Goal: Navigation & Orientation: Find specific page/section

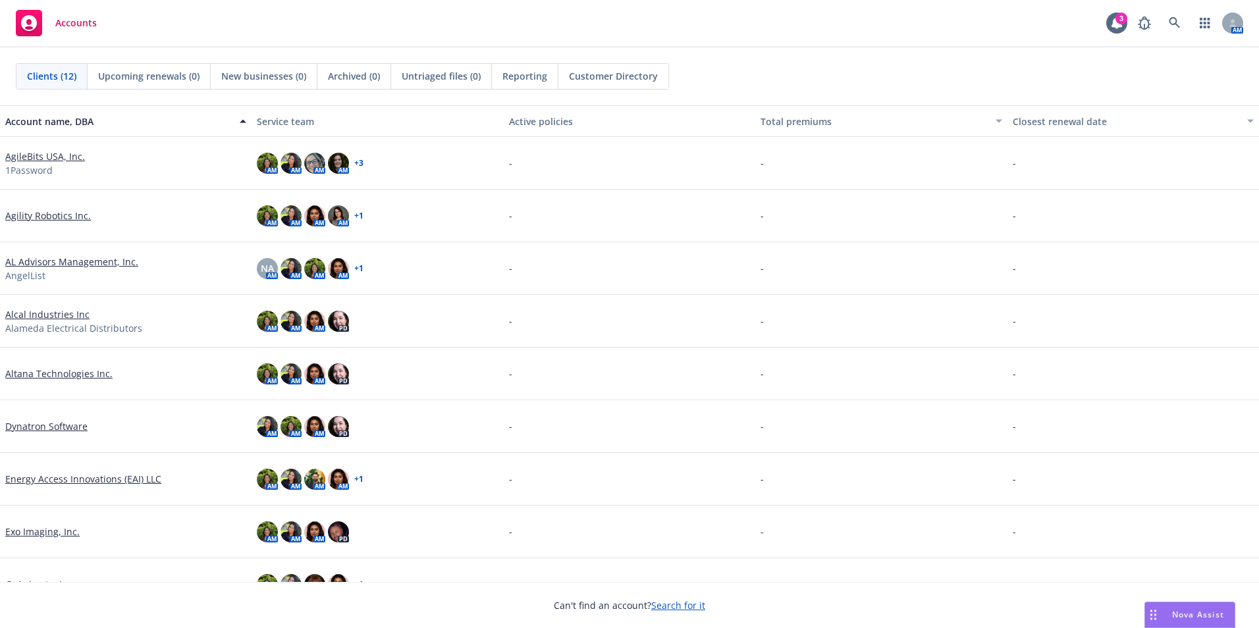
click at [36, 314] on link "Alcal Industries Inc" at bounding box center [47, 315] width 84 height 14
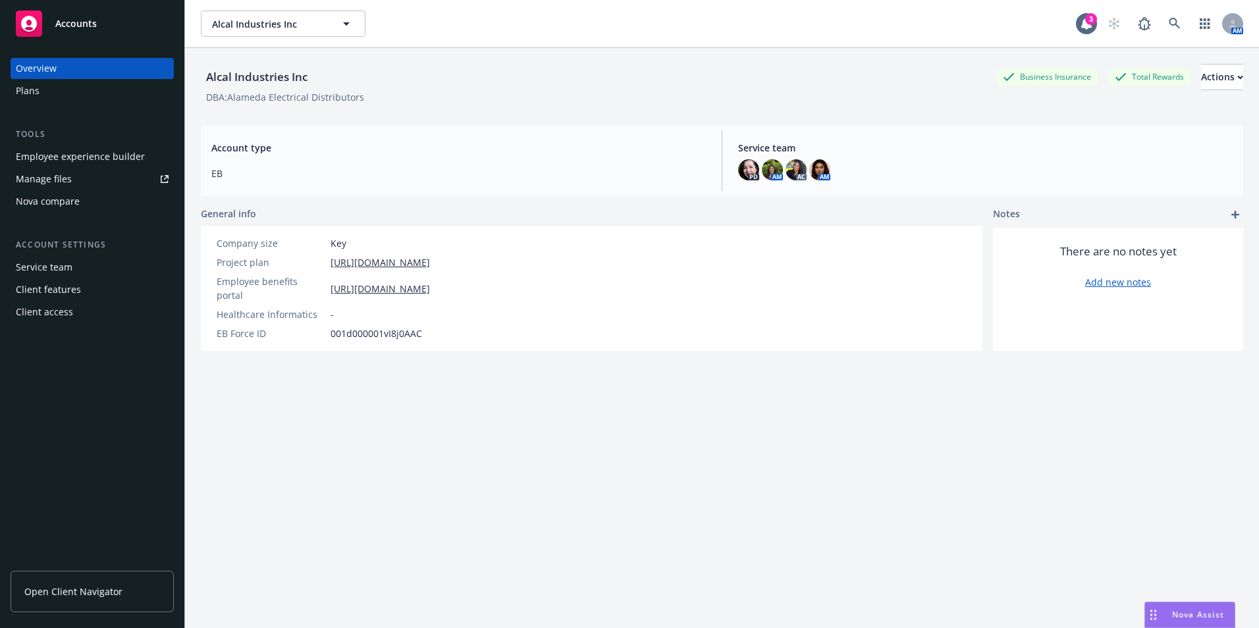
click at [67, 153] on div "Employee experience builder" at bounding box center [80, 156] width 129 height 21
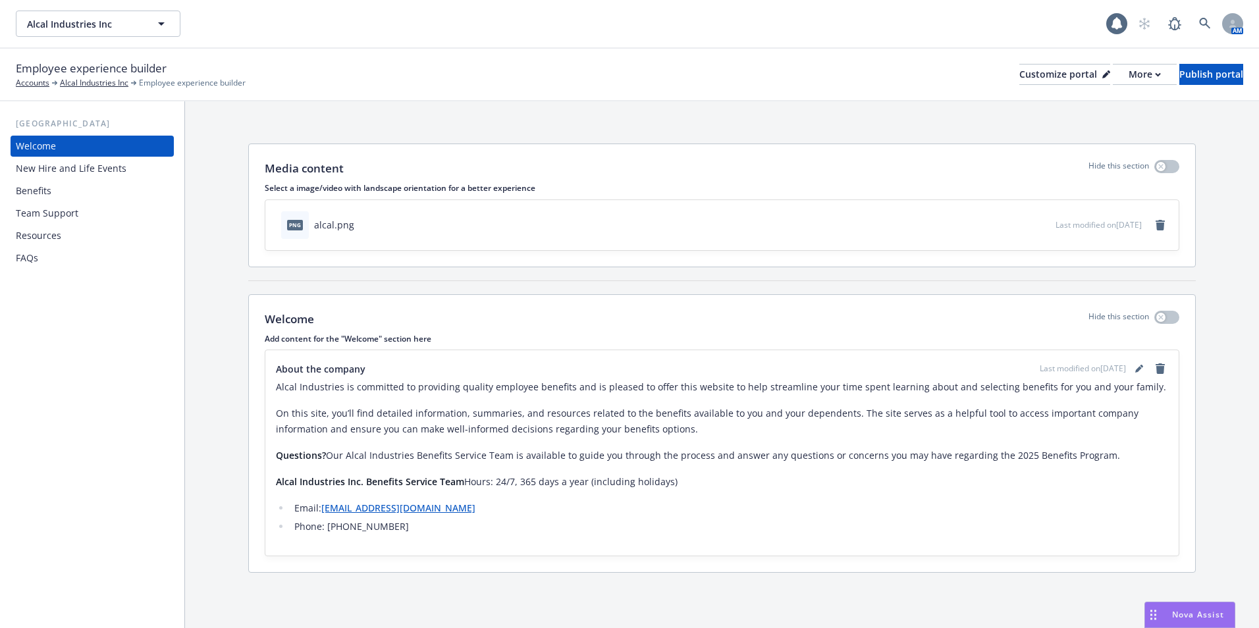
click at [70, 178] on div "New Hire and Life Events" at bounding box center [71, 168] width 111 height 21
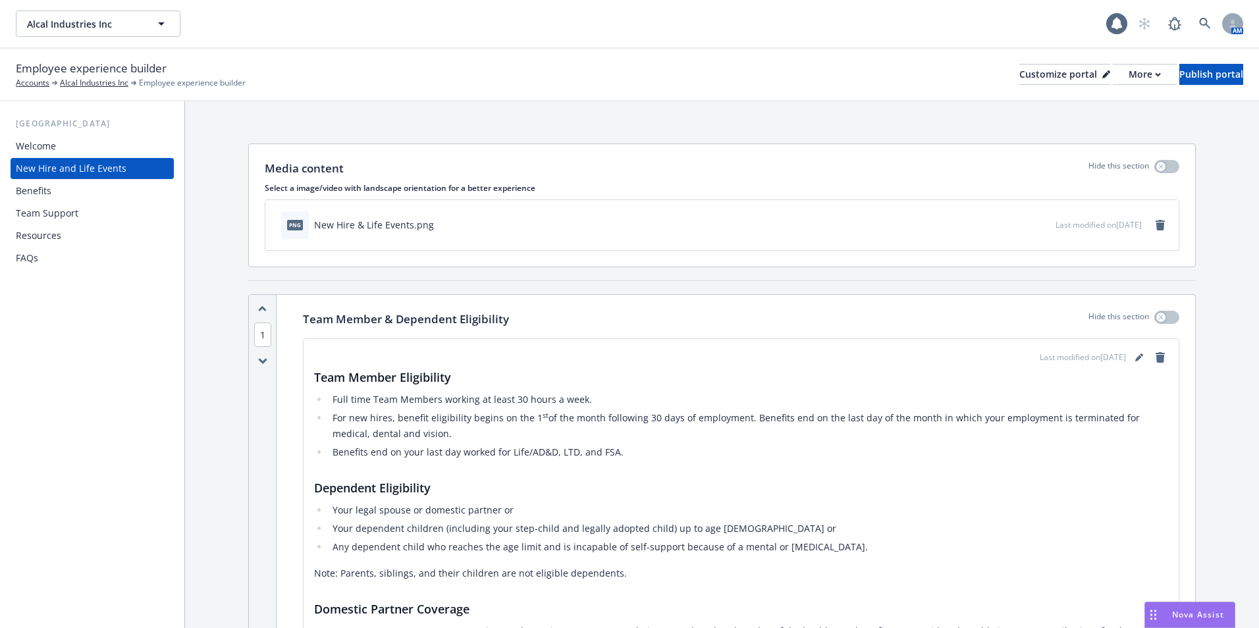
click at [62, 211] on div "Team Support" at bounding box center [47, 213] width 63 height 21
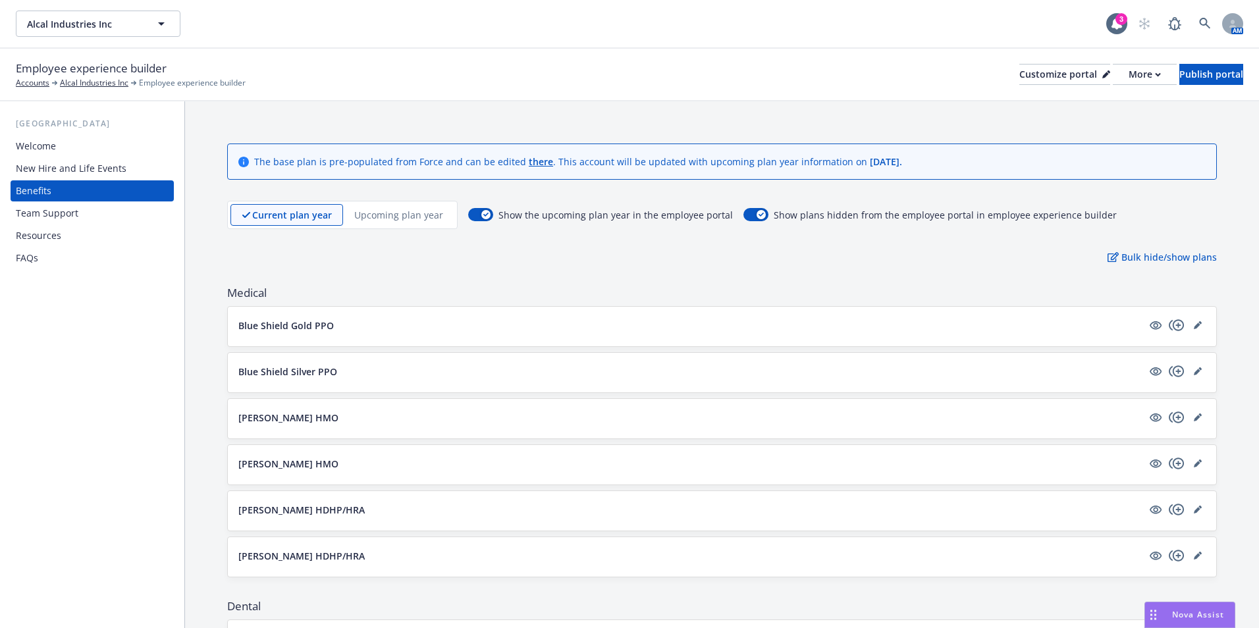
click at [94, 238] on div "Resources" at bounding box center [92, 235] width 153 height 21
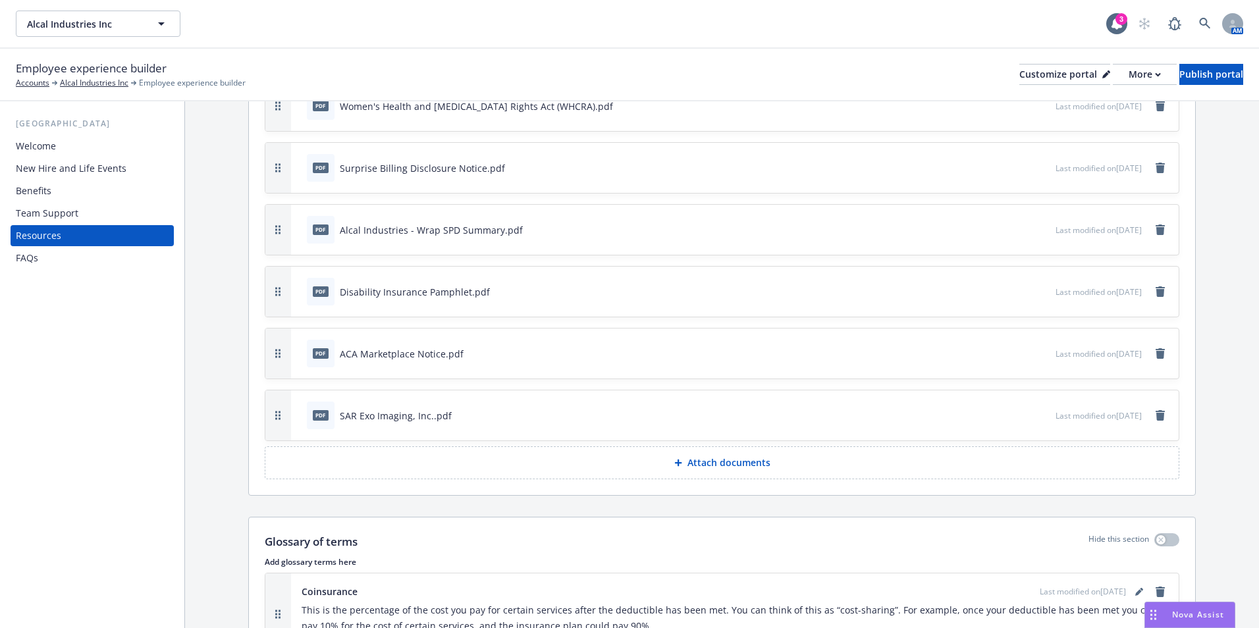
scroll to position [790, 0]
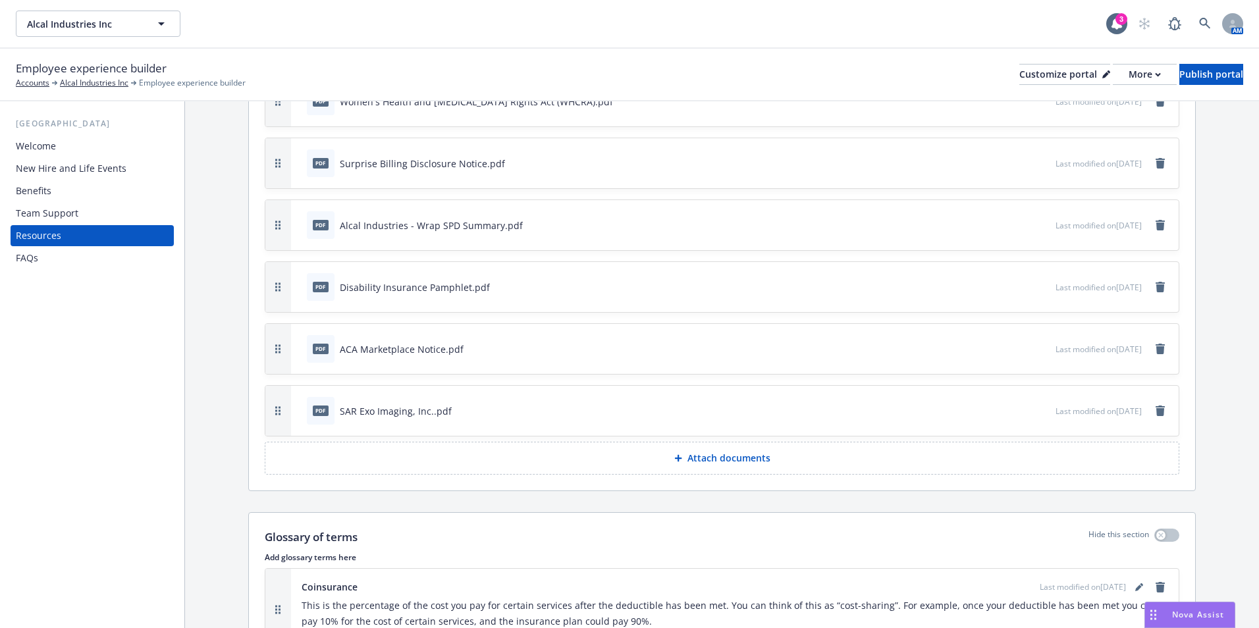
click at [101, 221] on div "Team Support" at bounding box center [92, 213] width 153 height 21
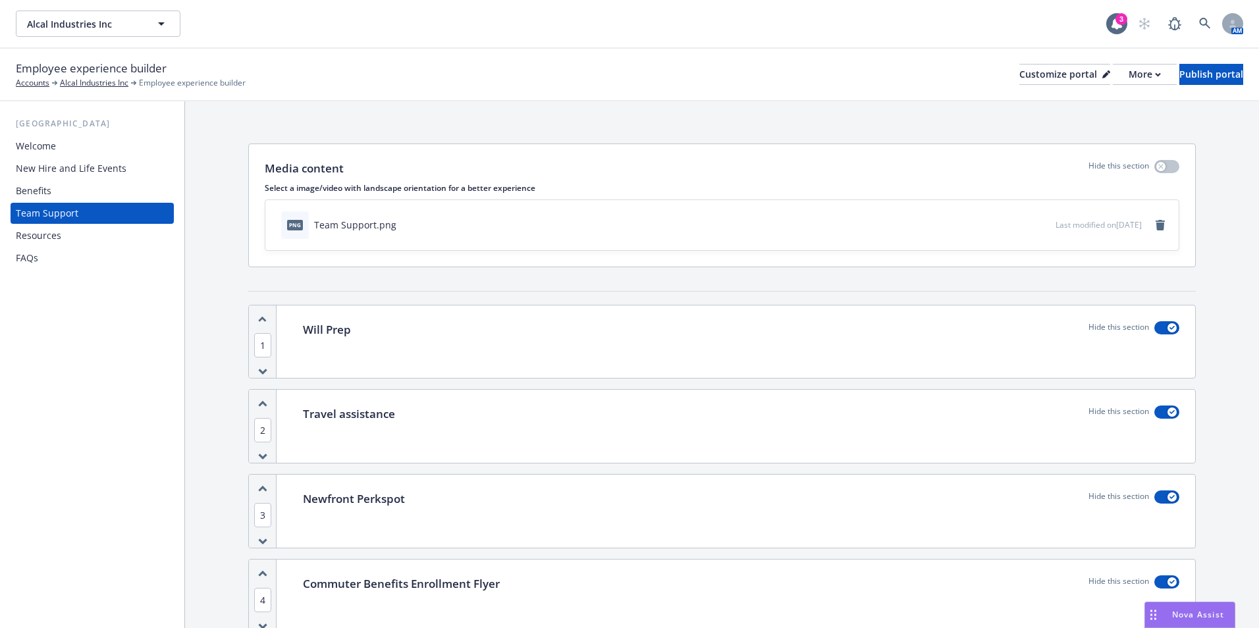
click at [913, 78] on div "Employee experience builder Accounts Alcal Industries Inc Employee experience b…" at bounding box center [630, 74] width 1228 height 29
